Goal: Obtain resource: Obtain resource

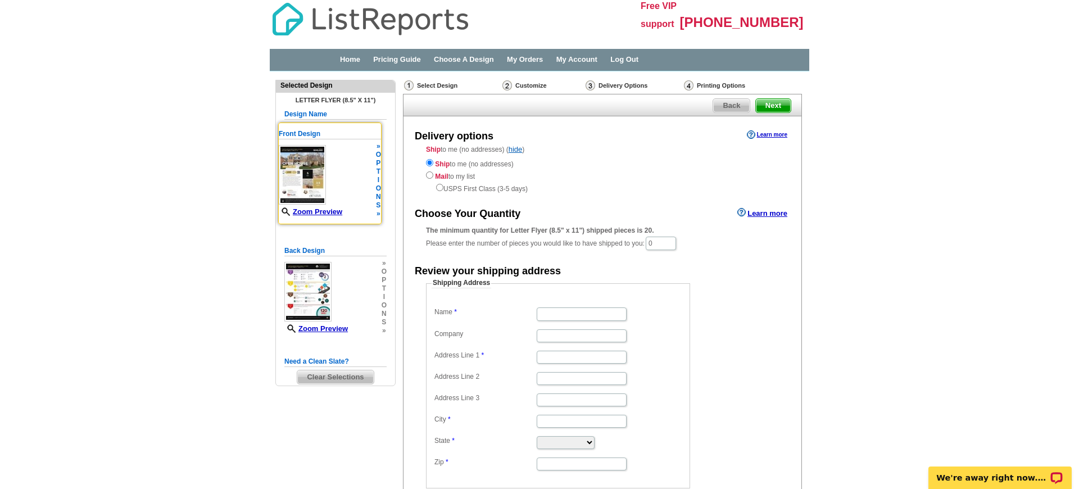
click at [308, 132] on h5 "Front Design" at bounding box center [330, 134] width 102 height 11
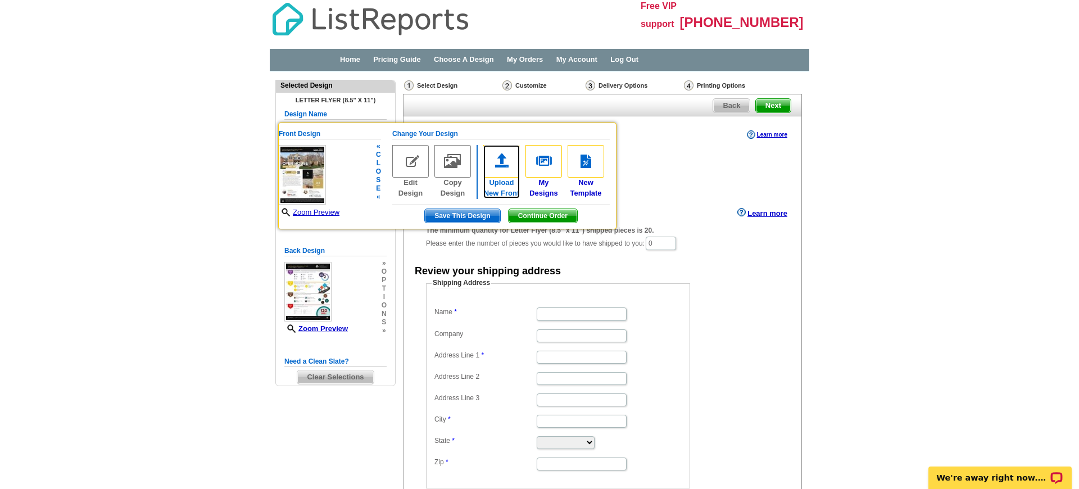
click at [499, 163] on img at bounding box center [501, 161] width 37 height 33
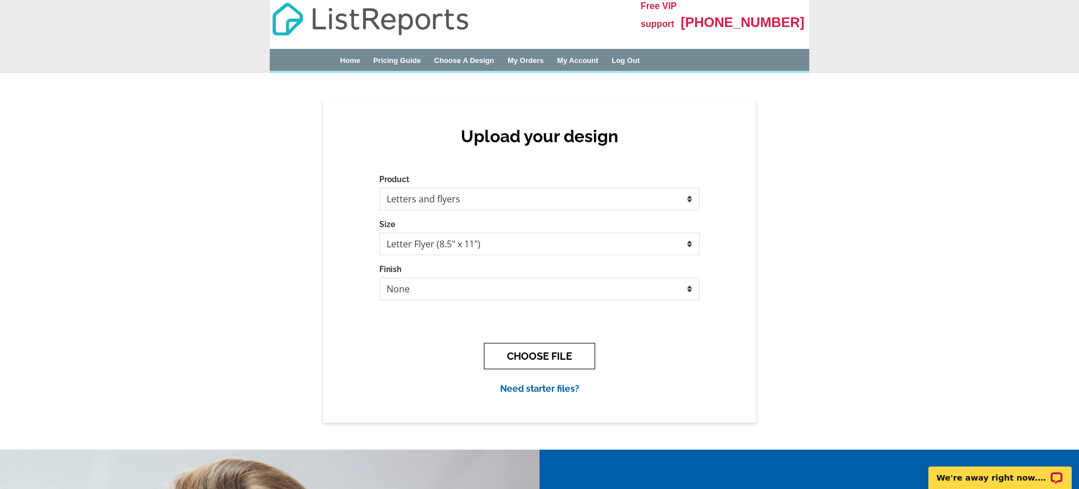
click at [535, 359] on button "CHOOSE FILE" at bounding box center [539, 356] width 111 height 26
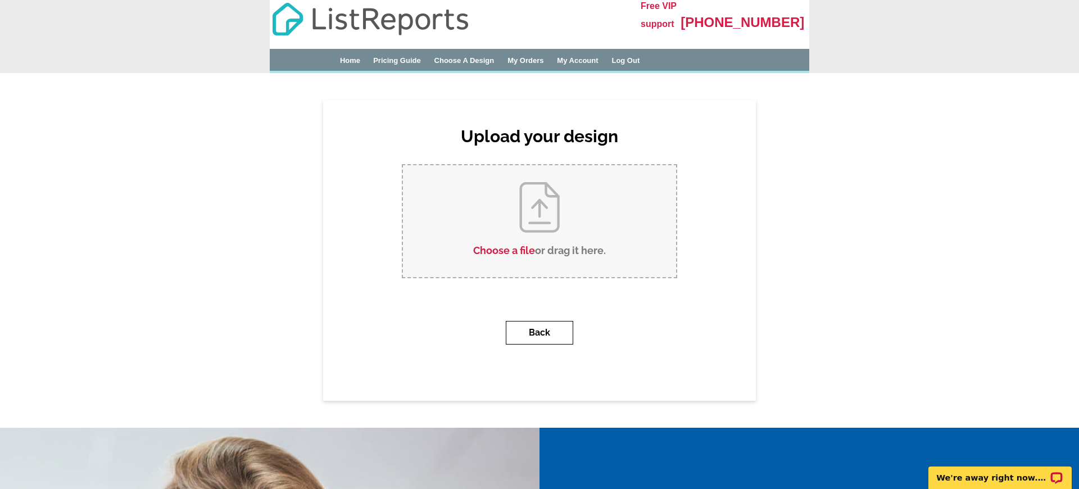
click at [535, 333] on button "Back" at bounding box center [539, 333] width 67 height 24
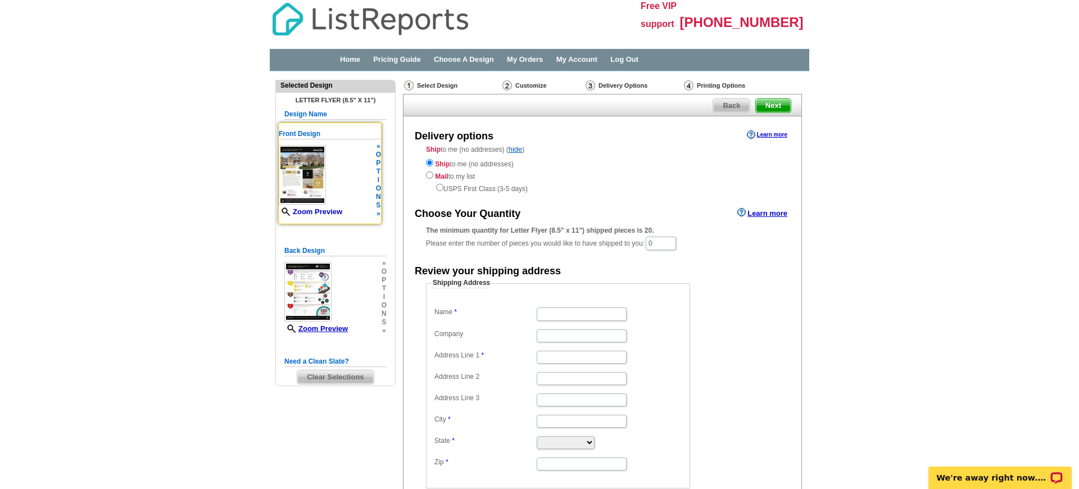
click at [326, 211] on link "Zoom Preview" at bounding box center [311, 211] width 64 height 8
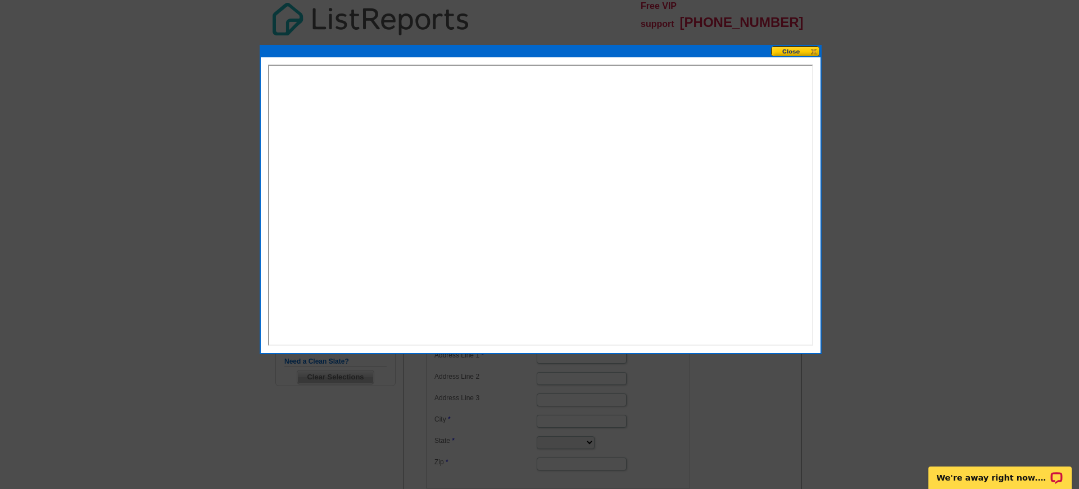
click at [793, 52] on button at bounding box center [795, 51] width 49 height 11
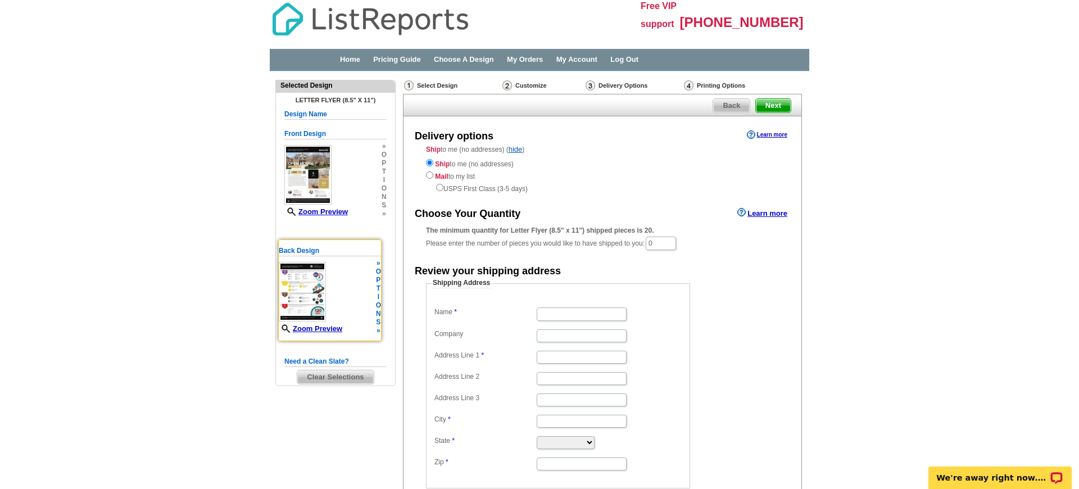
click at [305, 287] on img at bounding box center [302, 292] width 47 height 60
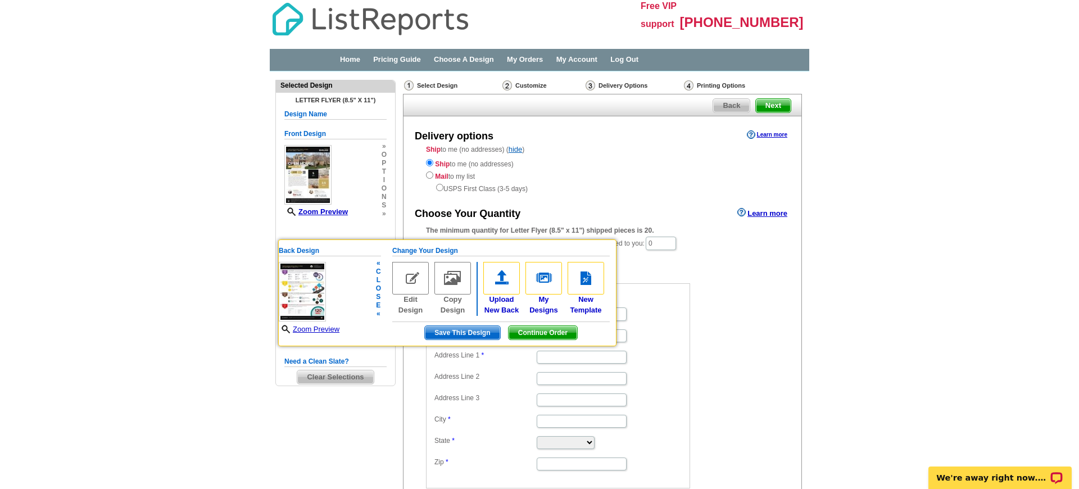
click at [305, 296] on img at bounding box center [302, 292] width 47 height 60
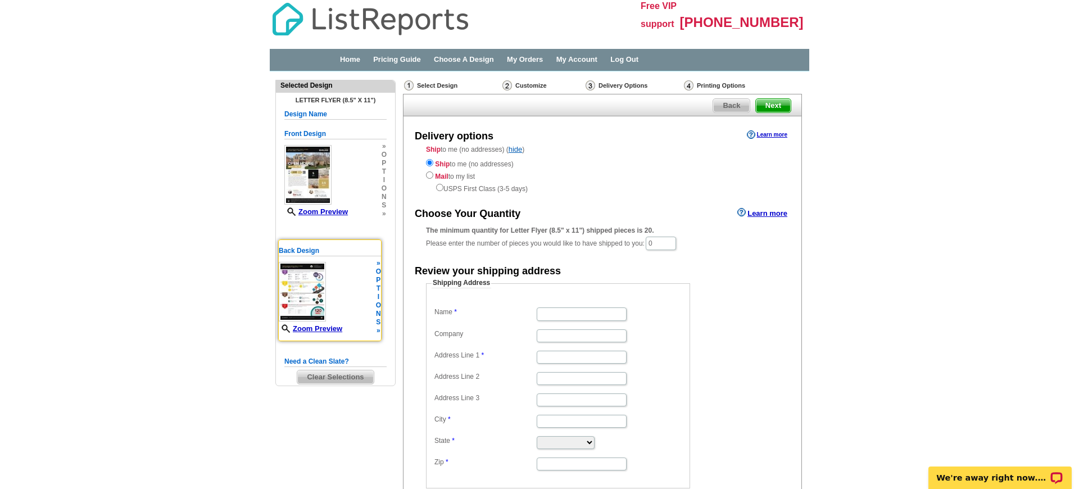
click at [305, 296] on img at bounding box center [302, 292] width 47 height 60
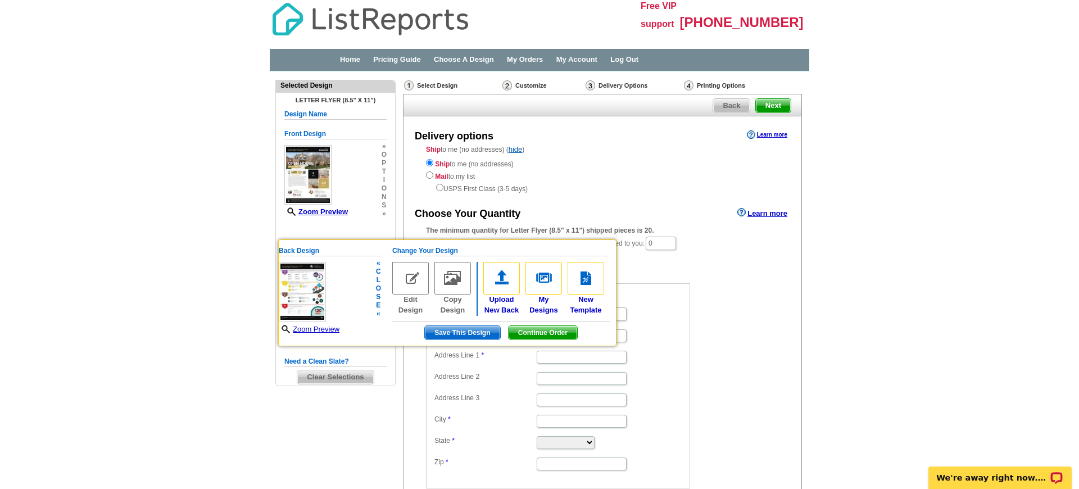
click at [305, 296] on img at bounding box center [302, 292] width 47 height 60
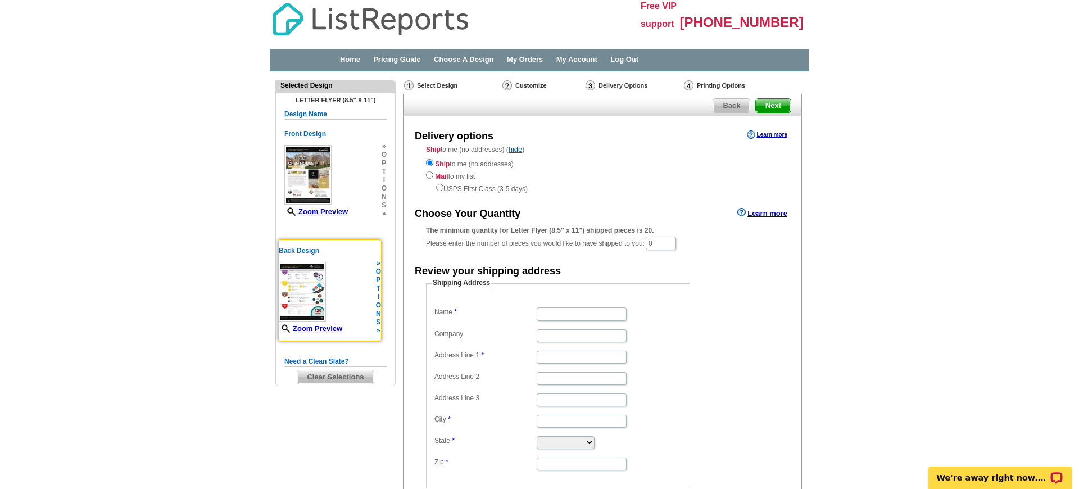
click at [305, 296] on img at bounding box center [302, 292] width 47 height 60
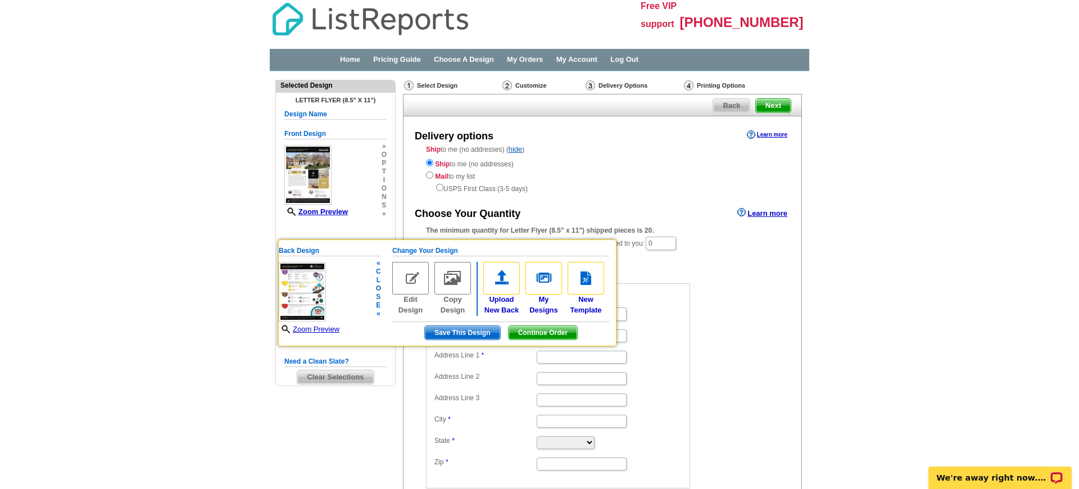
click at [305, 296] on img at bounding box center [302, 292] width 47 height 60
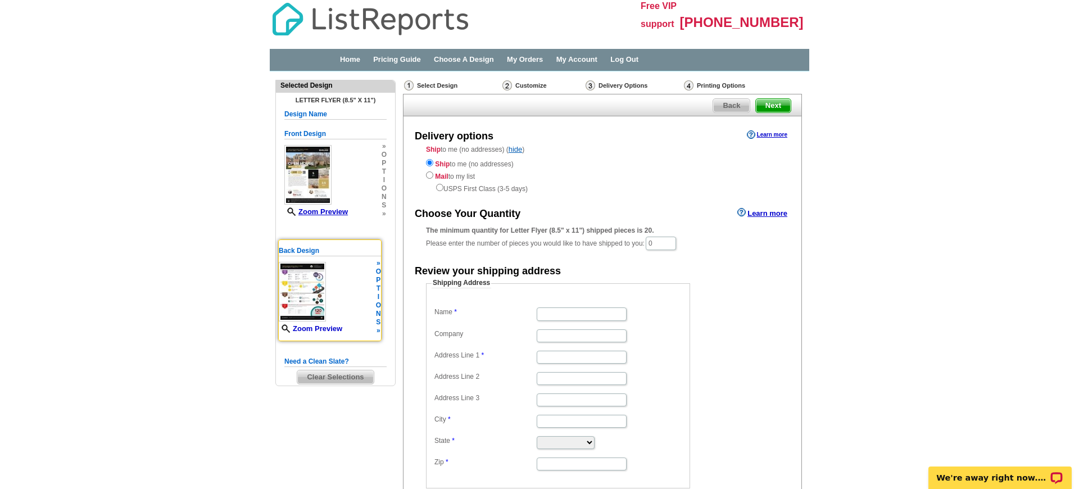
click at [327, 329] on link "Zoom Preview" at bounding box center [311, 328] width 64 height 8
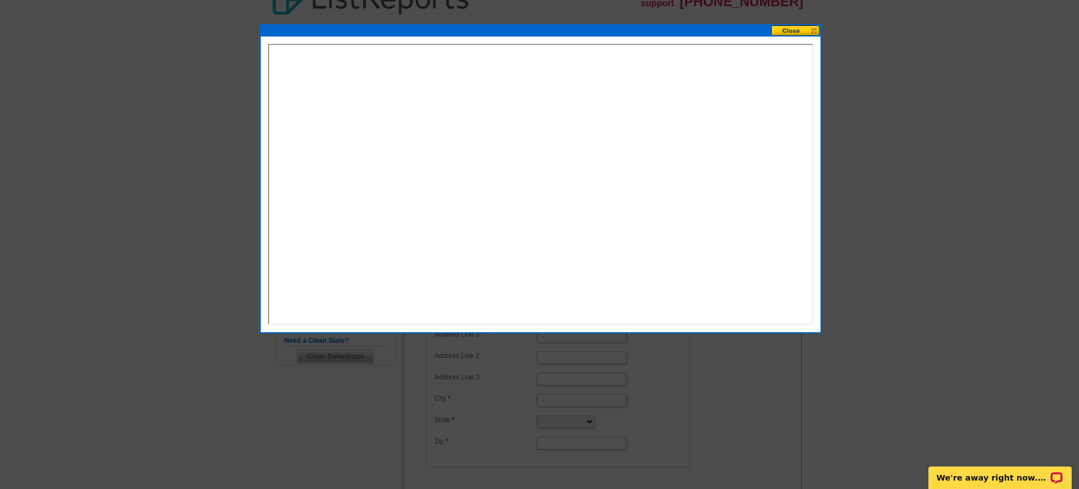
scroll to position [22, 0]
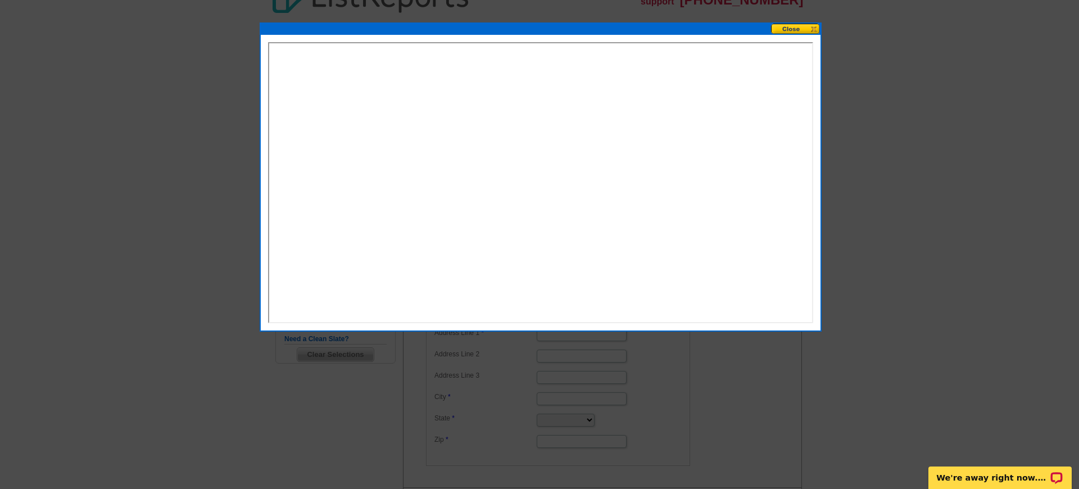
click at [796, 29] on button at bounding box center [795, 29] width 49 height 11
